Goal: Information Seeking & Learning: Check status

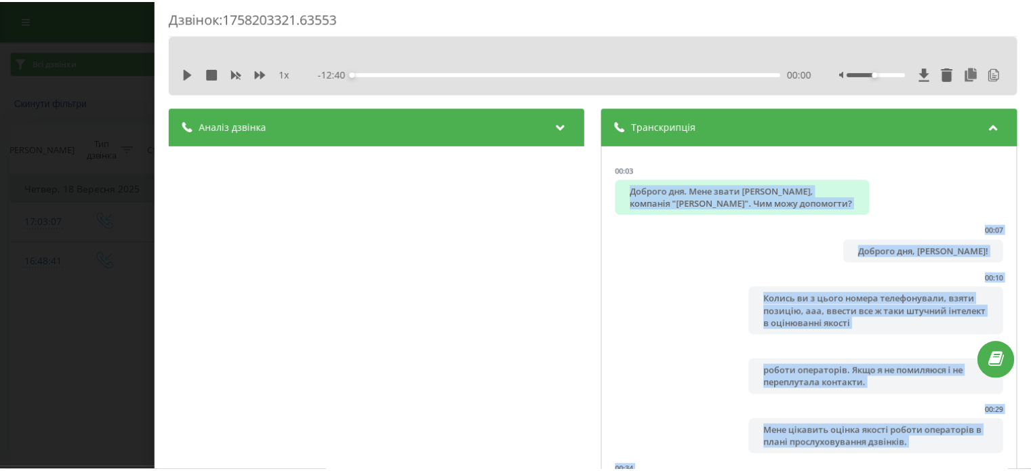
scroll to position [7, 0]
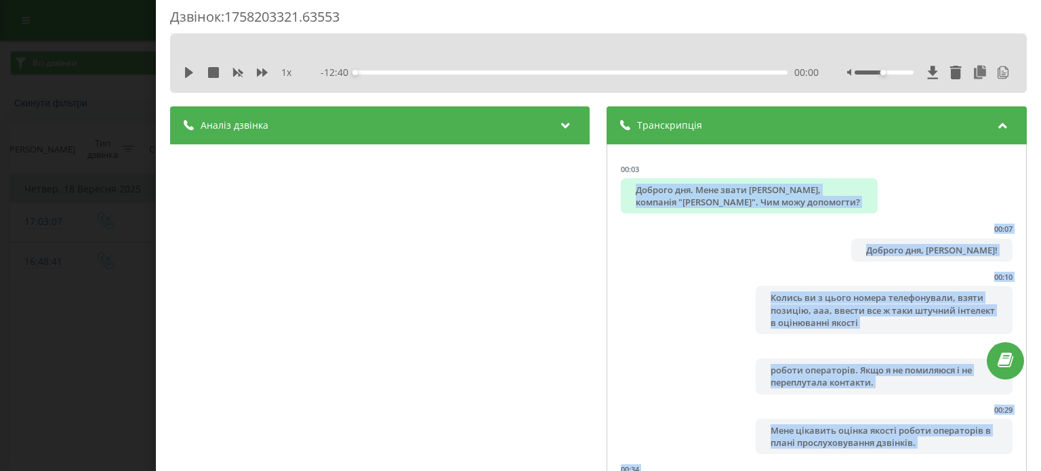
click at [103, 125] on div "Дзвінок : 1758203321.63553 1 x - 12:40 00:00 00:00 Транскрипція 00:03 Доброго д…" at bounding box center [520, 235] width 1041 height 471
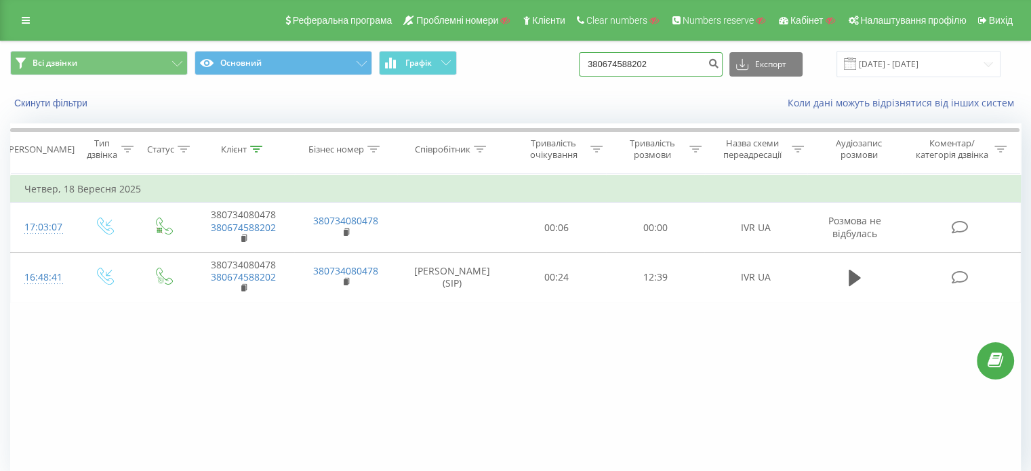
click at [673, 54] on input "380674588202" at bounding box center [651, 64] width 144 height 24
paste input "988534175"
type input "380988534175"
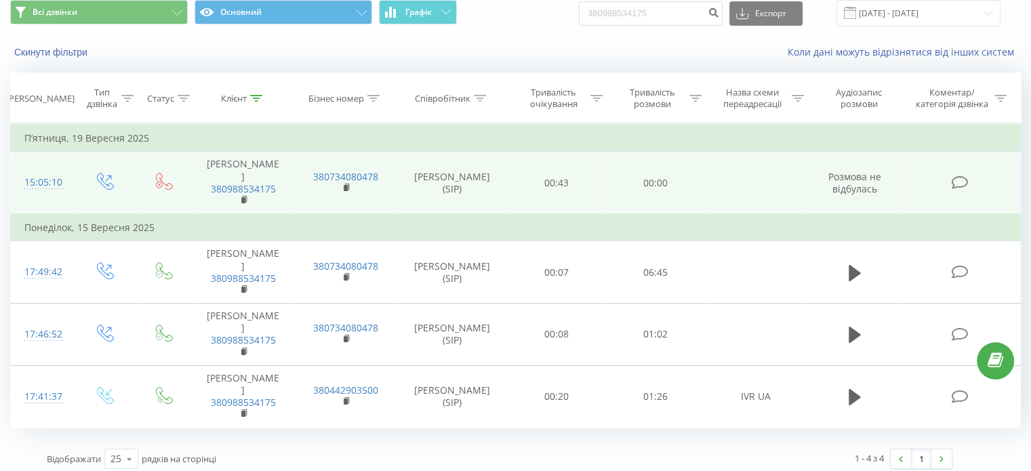
scroll to position [52, 0]
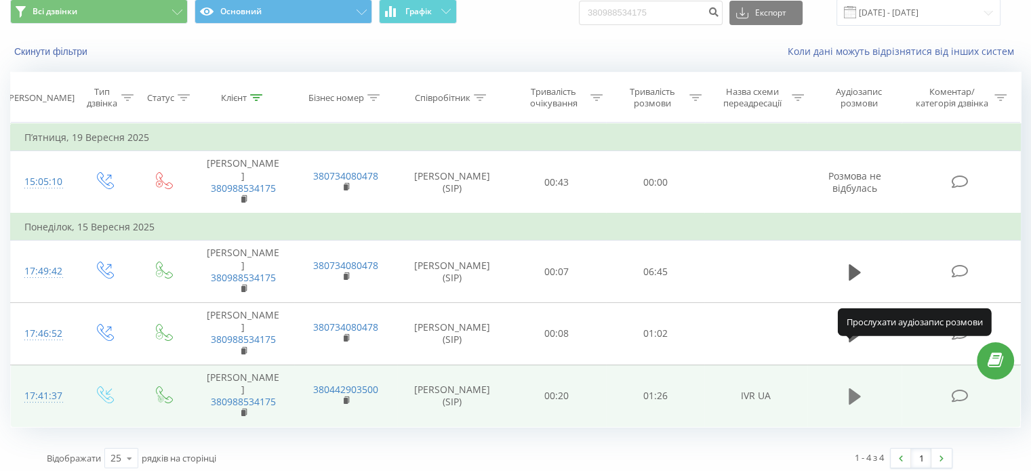
click at [851, 388] on icon at bounding box center [855, 396] width 12 height 16
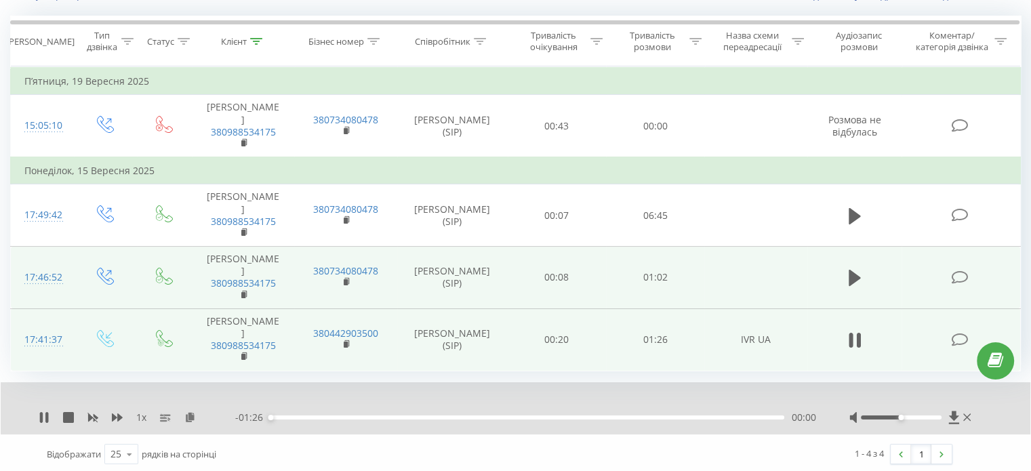
scroll to position [110, 0]
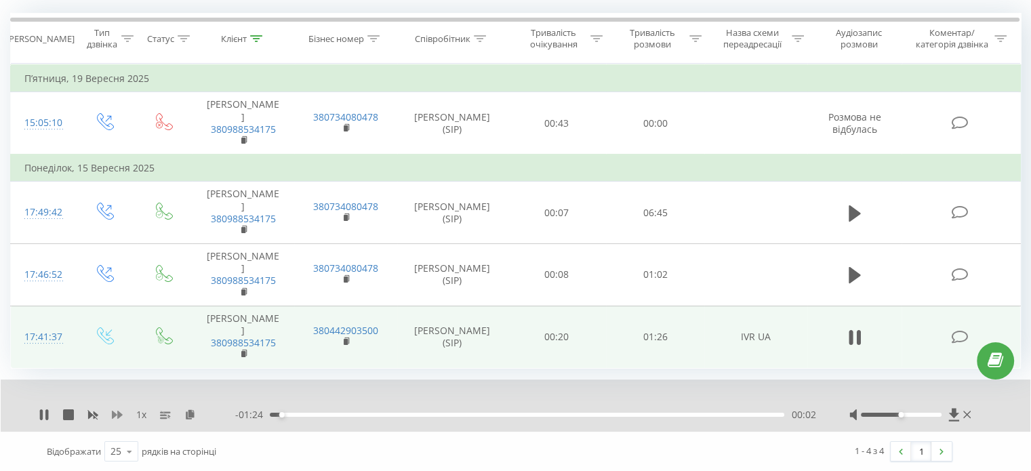
click at [119, 412] on icon at bounding box center [117, 415] width 11 height 8
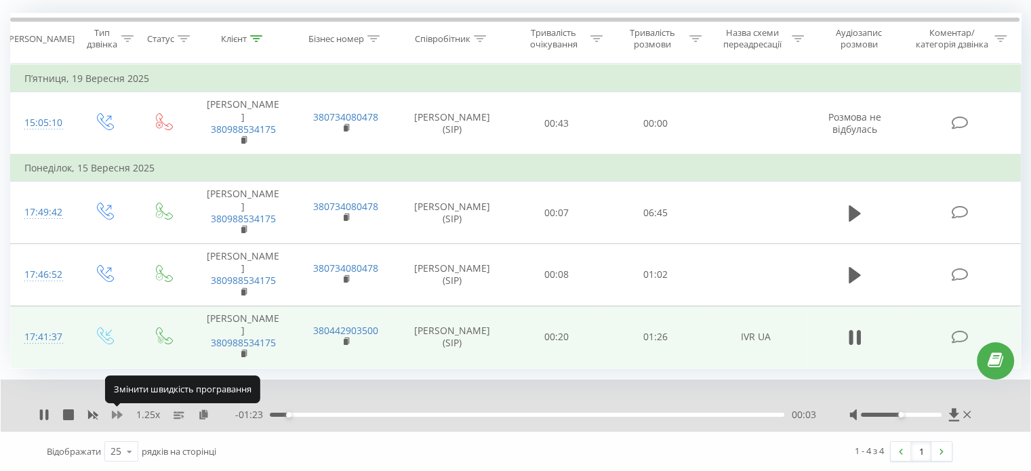
click at [119, 412] on icon at bounding box center [117, 415] width 11 height 8
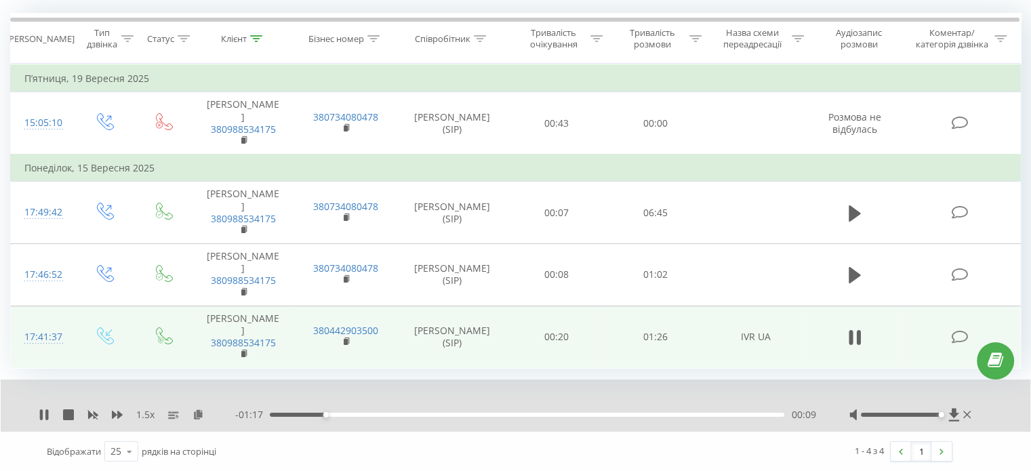
drag, startPoint x: 900, startPoint y: 411, endPoint x: 941, endPoint y: 422, distance: 42.1
click at [941, 422] on div "1.5 x - 01:17 00:09 00:09" at bounding box center [516, 406] width 1030 height 52
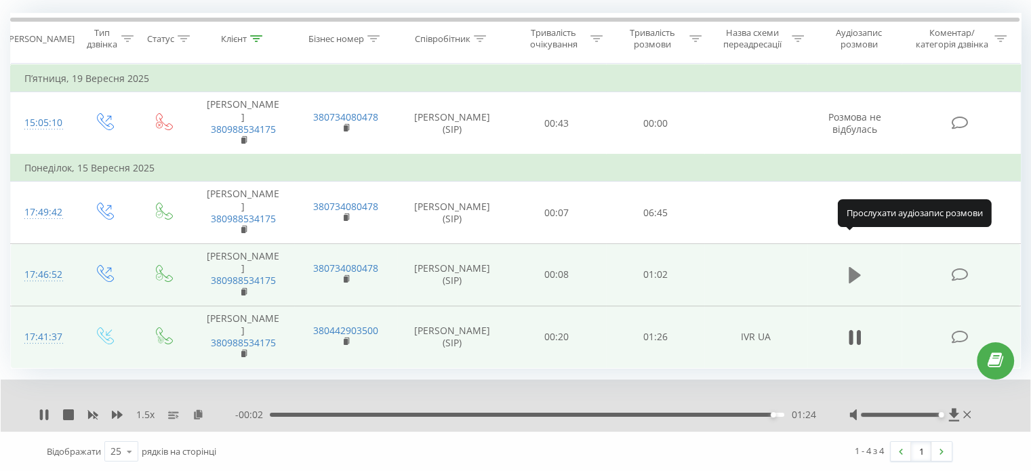
click at [851, 267] on icon at bounding box center [855, 275] width 12 height 16
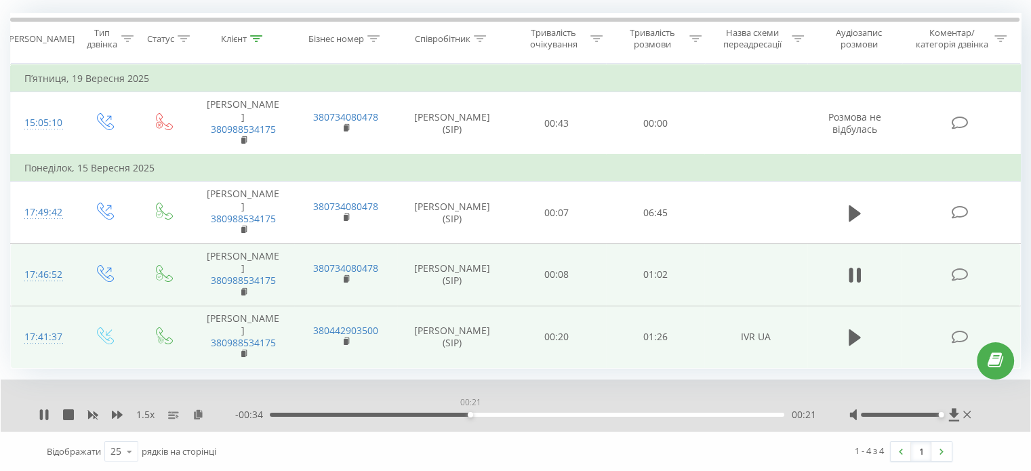
click at [470, 414] on div "00:21" at bounding box center [527, 415] width 515 height 4
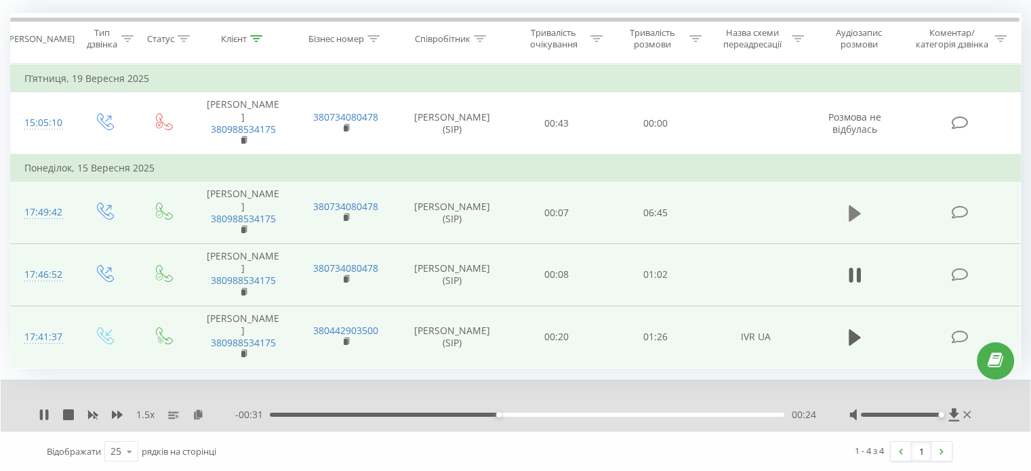
click at [853, 205] on icon at bounding box center [855, 213] width 12 height 16
click at [959, 205] on icon at bounding box center [959, 212] width 17 height 14
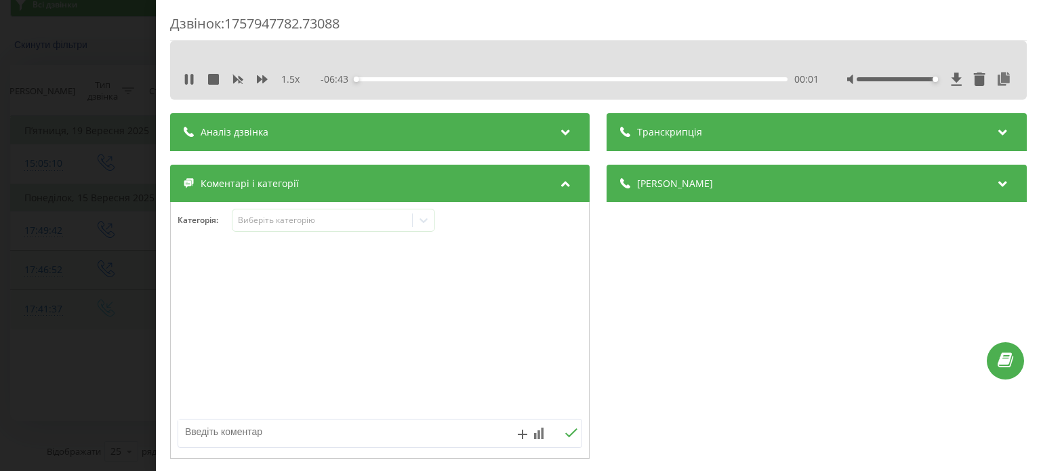
click at [685, 129] on span "Транскрипція" at bounding box center [670, 132] width 65 height 14
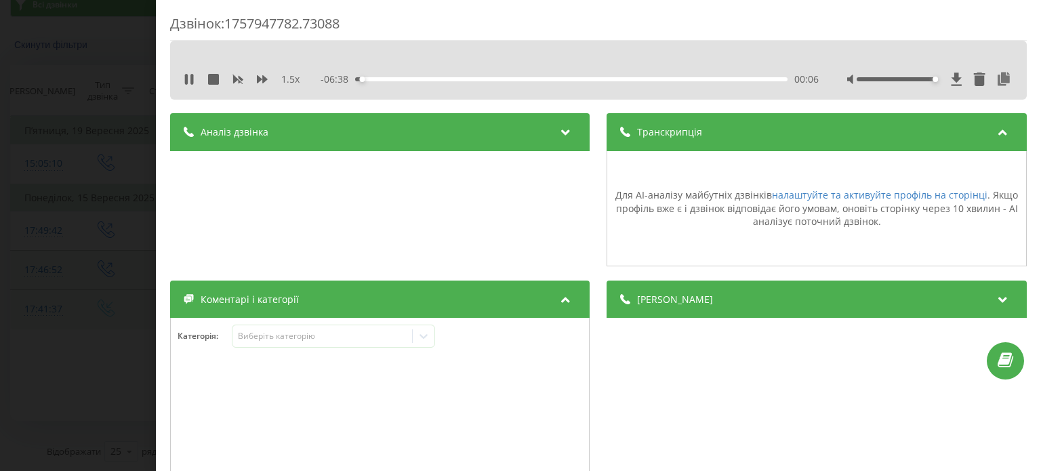
click at [609, 134] on div "Транскрипція" at bounding box center [817, 132] width 420 height 38
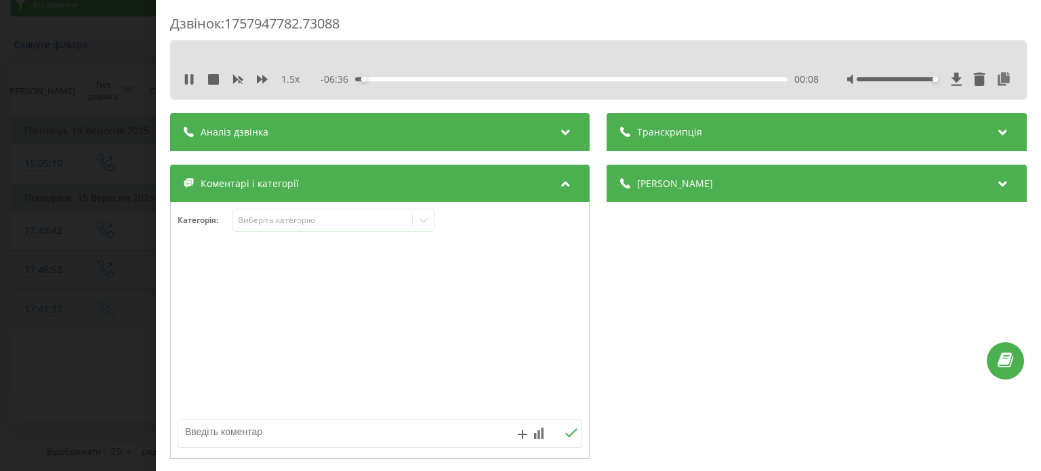
click at [88, 85] on div "Дзвінок : 1757947782.73088 1.5 x - 06:36 00:08 00:08 Транскрипція Для AI-аналіз…" at bounding box center [520, 235] width 1041 height 471
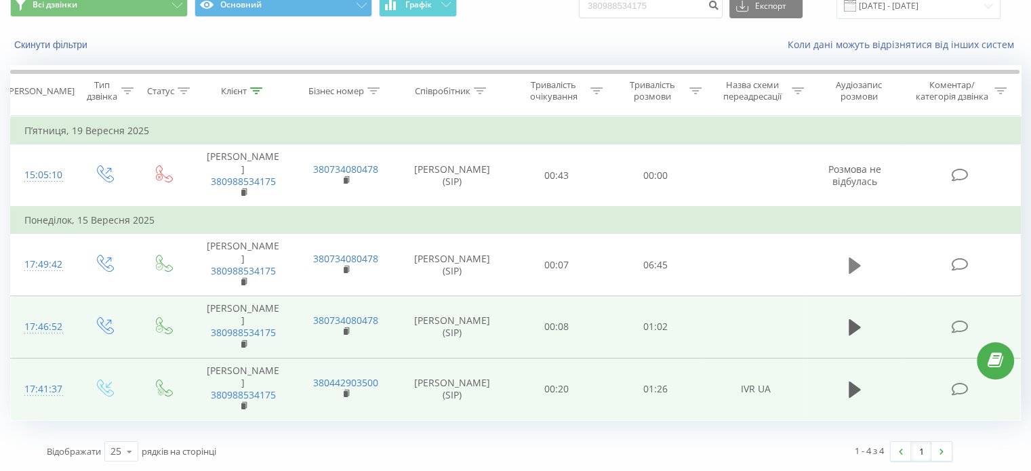
click at [851, 257] on icon at bounding box center [855, 265] width 12 height 16
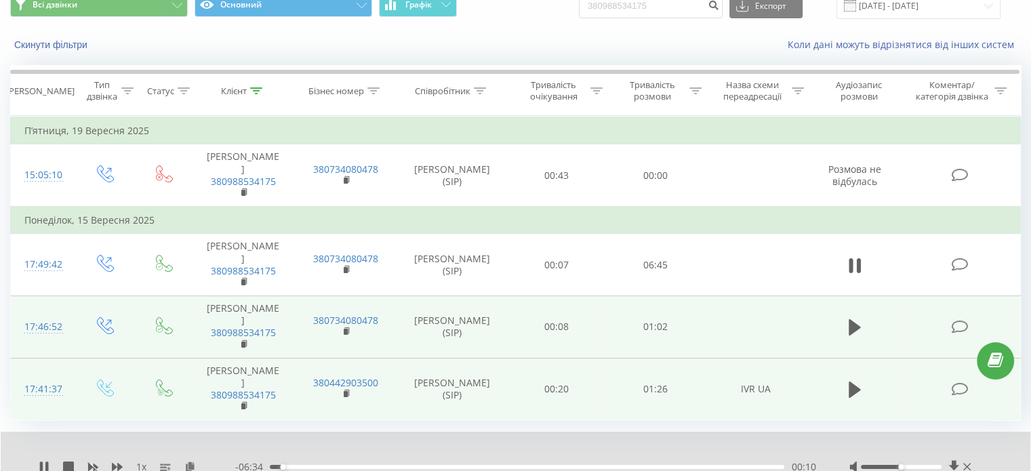
scroll to position [110, 0]
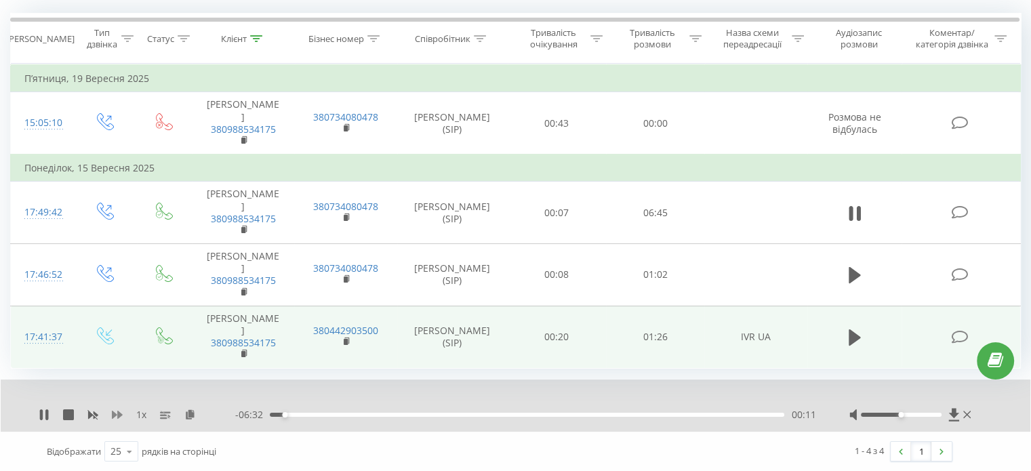
click at [114, 416] on icon at bounding box center [117, 415] width 11 height 8
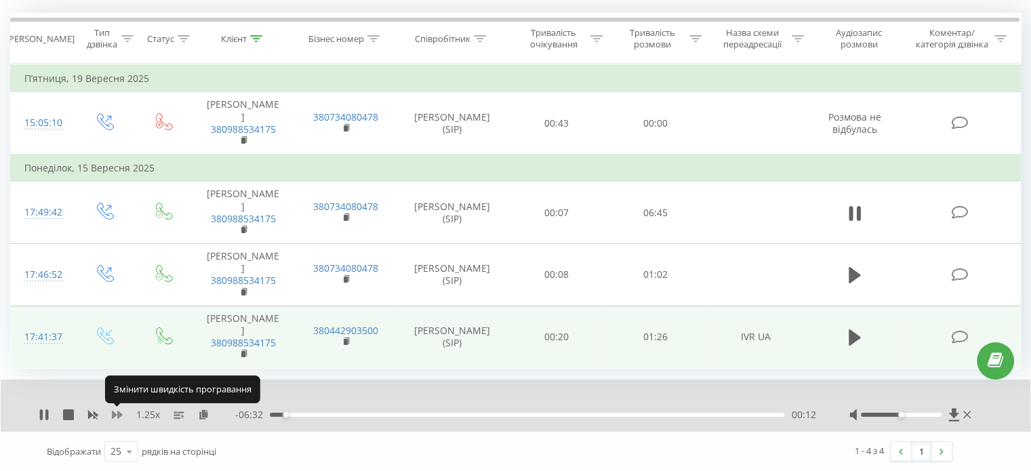
click at [114, 416] on icon at bounding box center [117, 415] width 11 height 8
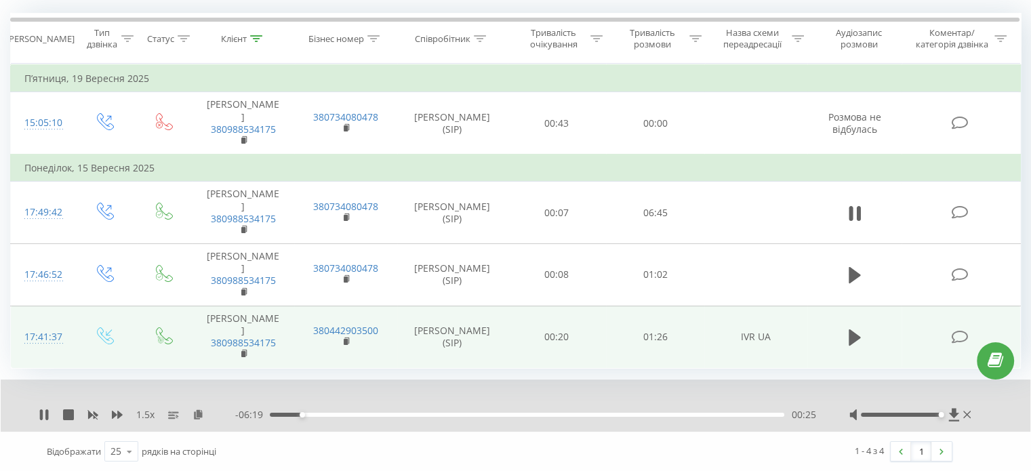
drag, startPoint x: 900, startPoint y: 416, endPoint x: 950, endPoint y: 426, distance: 51.2
click at [950, 426] on div "1.5 x - 06:19 00:25 00:25" at bounding box center [516, 406] width 1030 height 52
